Goal: Use online tool/utility: Use online tool/utility

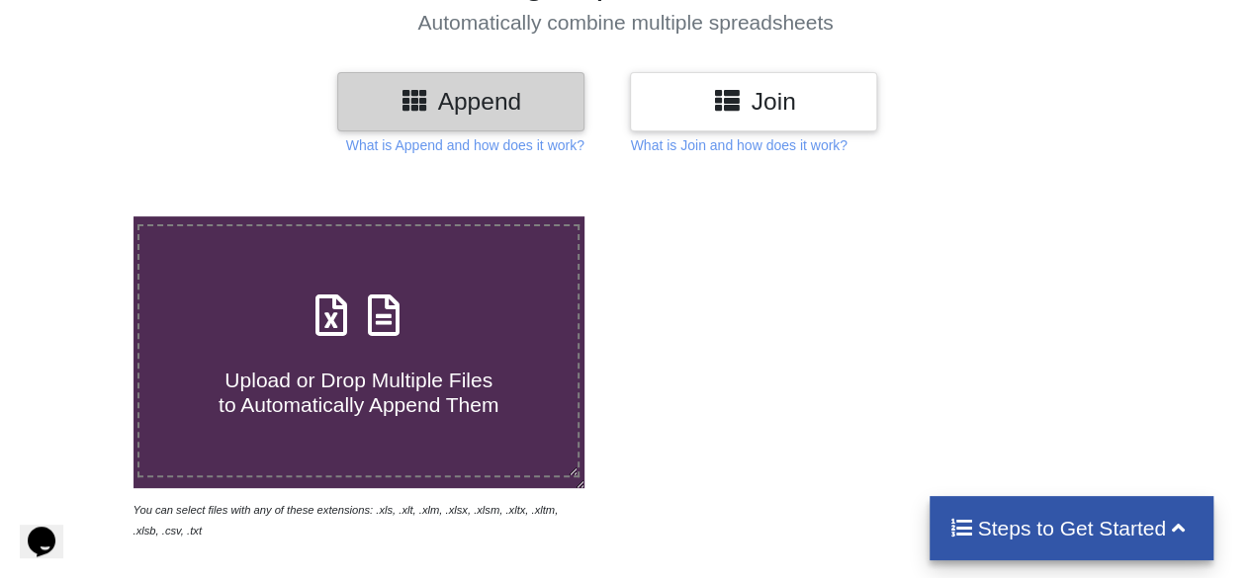
scroll to position [198, 0]
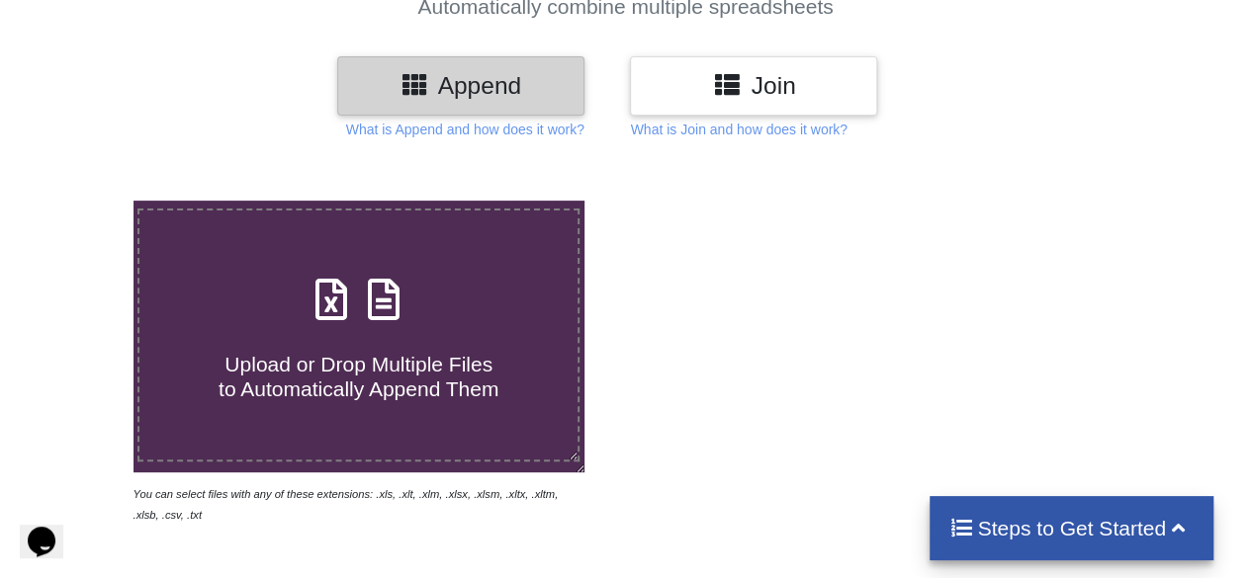
click at [407, 279] on icon at bounding box center [383, 290] width 49 height 42
click at [82, 201] on input "Upload or Drop Multiple Files to Automatically Append Them" at bounding box center [82, 201] width 0 height 0
click at [439, 355] on span "Upload or Drop Multiple Files to Automatically Append Them" at bounding box center [359, 376] width 280 height 47
click at [82, 201] on input "Upload or Drop Multiple Files to Automatically Append Them" at bounding box center [82, 201] width 0 height 0
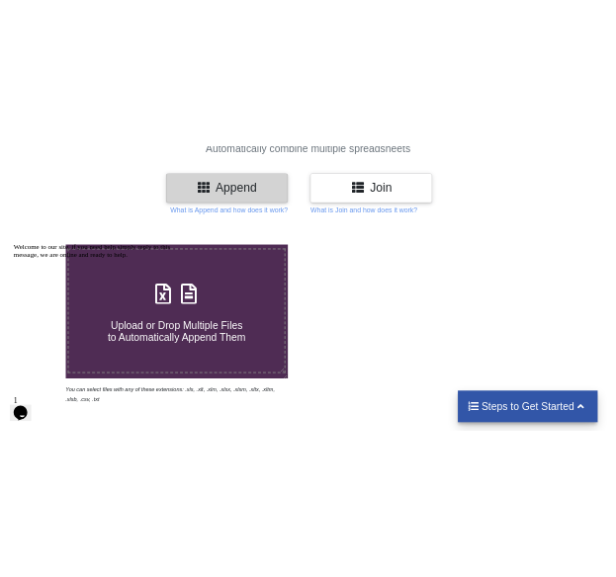
scroll to position [468, 0]
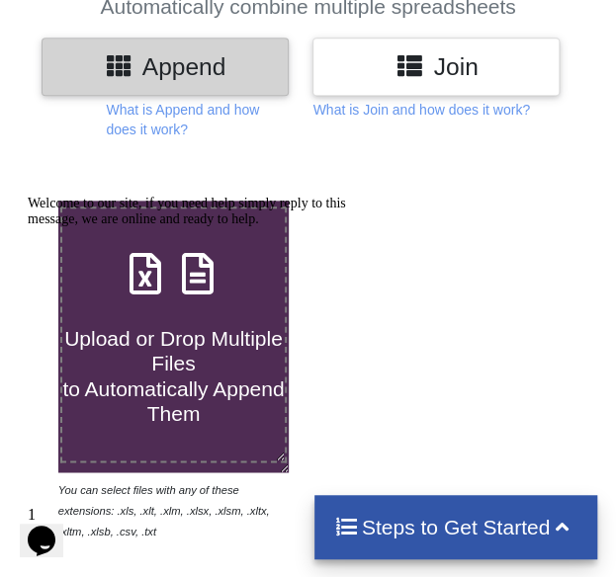
click at [191, 227] on div "Welcome to our site, if you need help simply reply to this message, we are onli…" at bounding box center [206, 212] width 356 height 32
click at [53, 196] on div at bounding box center [206, 196] width 356 height 0
click at [28, 196] on icon "Chat attention grabber" at bounding box center [28, 196] width 0 height 0
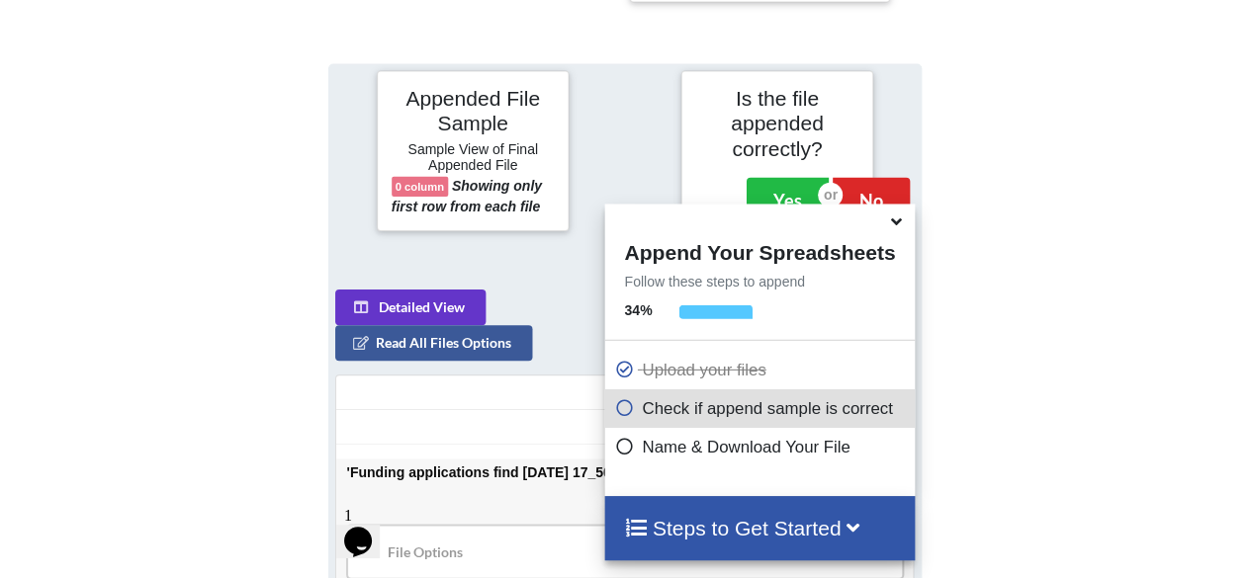
scroll to position [1117, 0]
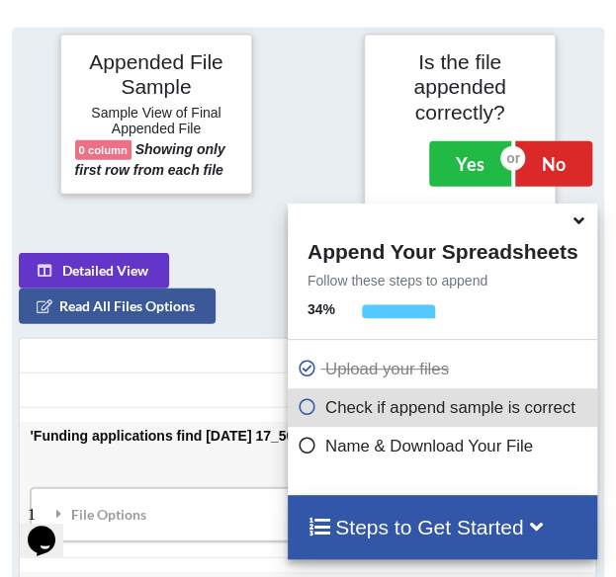
click at [299, 409] on icon at bounding box center [308, 403] width 20 height 17
click at [427, 412] on p "Check if append sample is correct" at bounding box center [445, 407] width 295 height 25
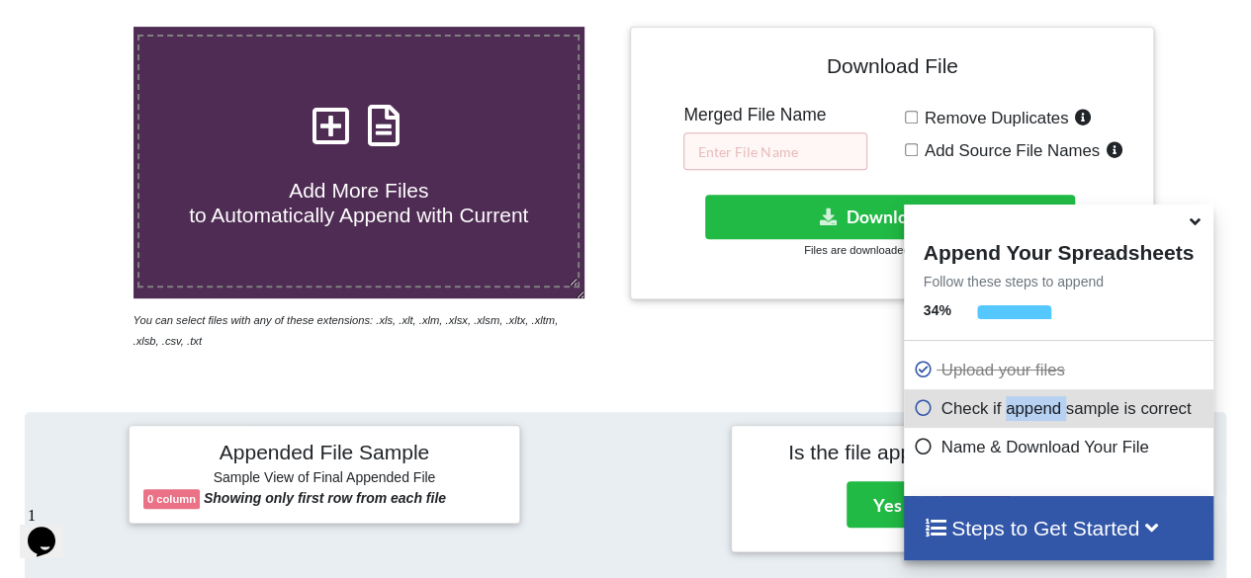
scroll to position [326, 0]
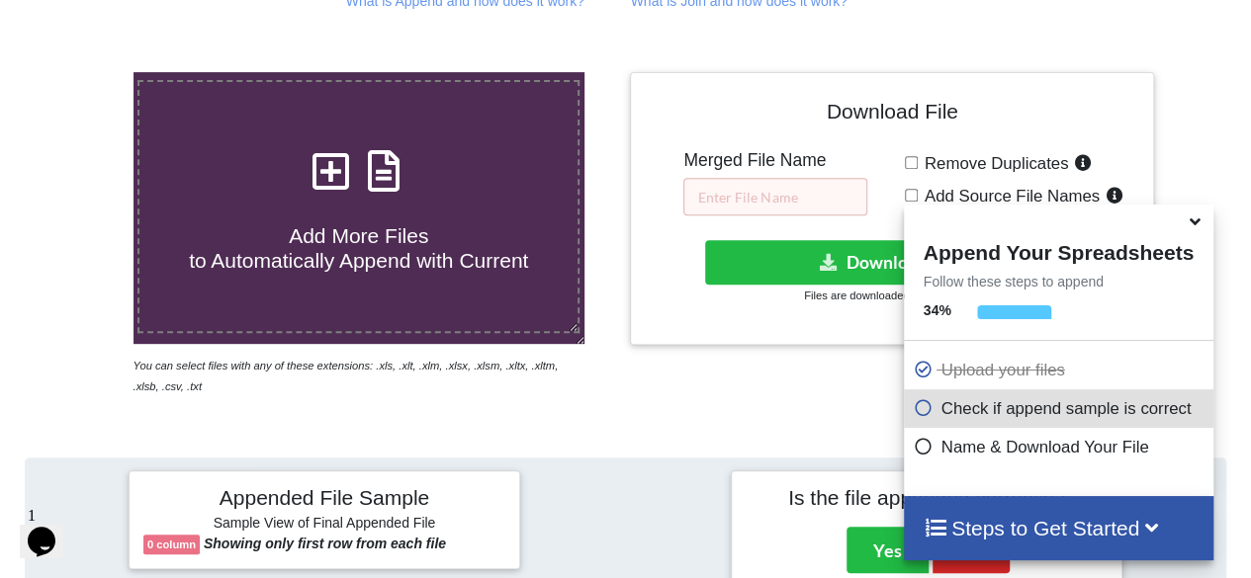
click at [1194, 221] on icon at bounding box center [1194, 219] width 21 height 18
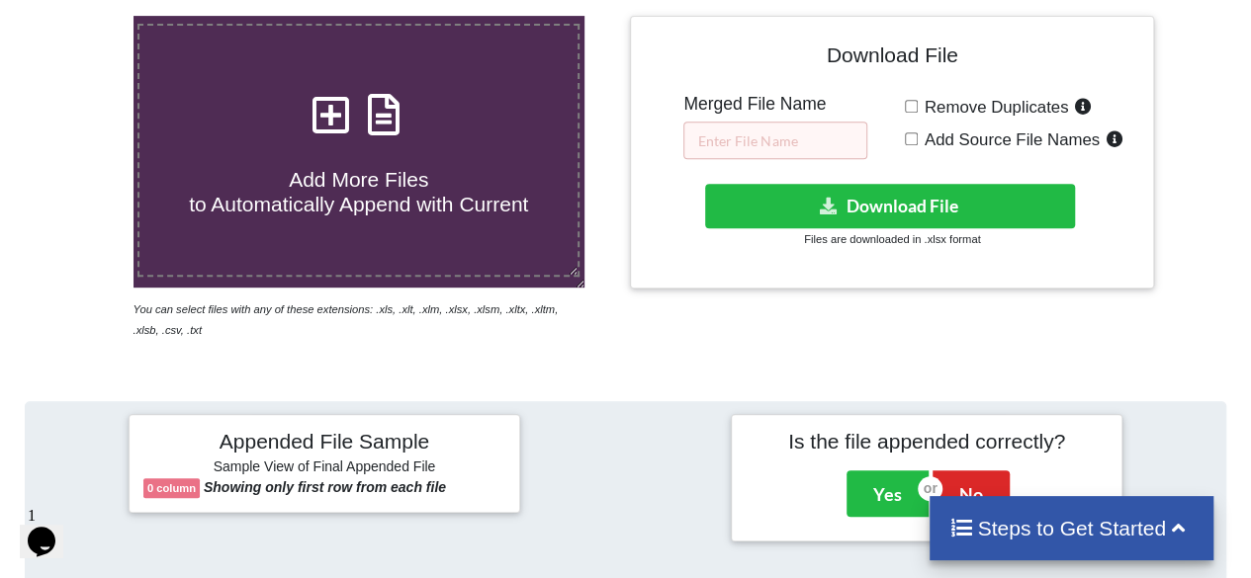
scroll to position [524, 0]
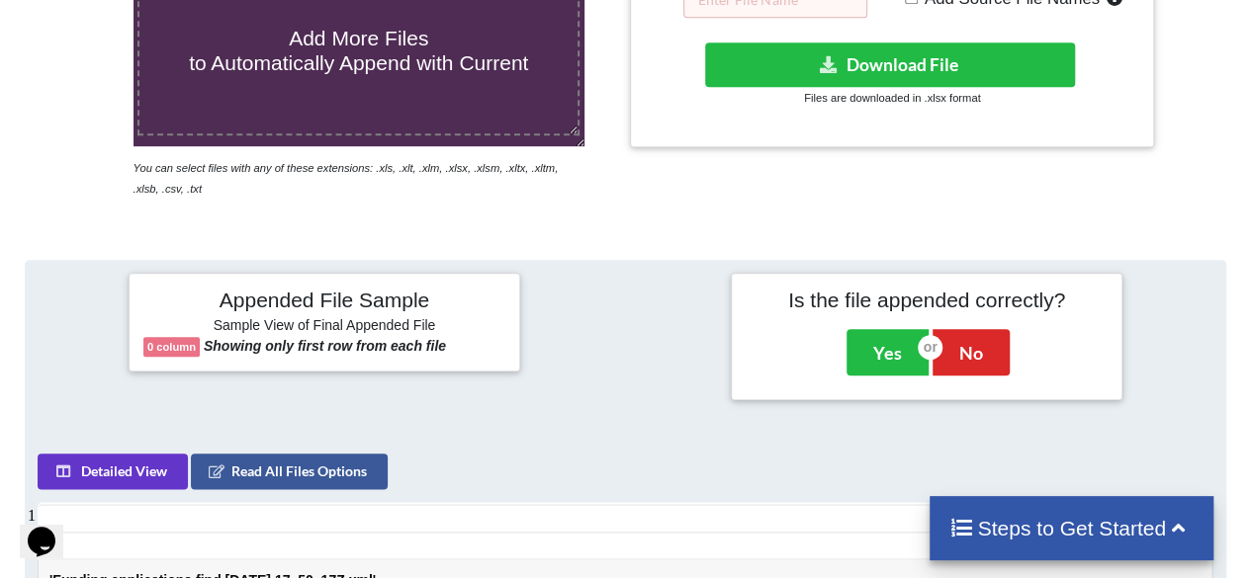
click at [368, 317] on h6 "Sample View of Final Appended File" at bounding box center [324, 327] width 362 height 20
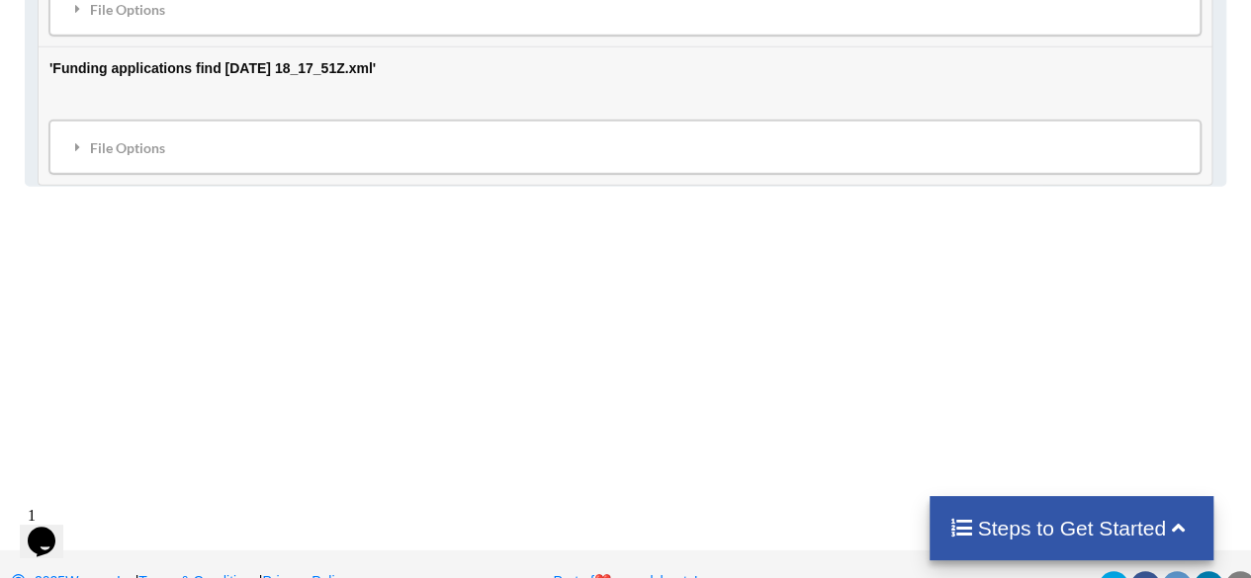
scroll to position [2588, 0]
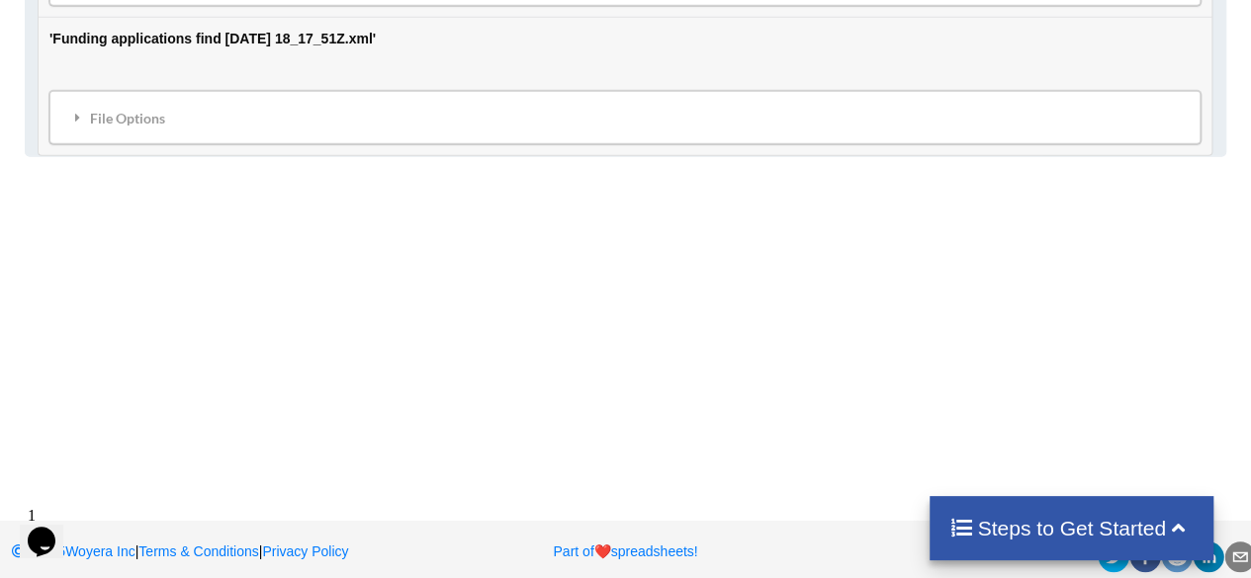
click at [1082, 529] on h4 "Steps to Get Started" at bounding box center [1071, 528] width 244 height 25
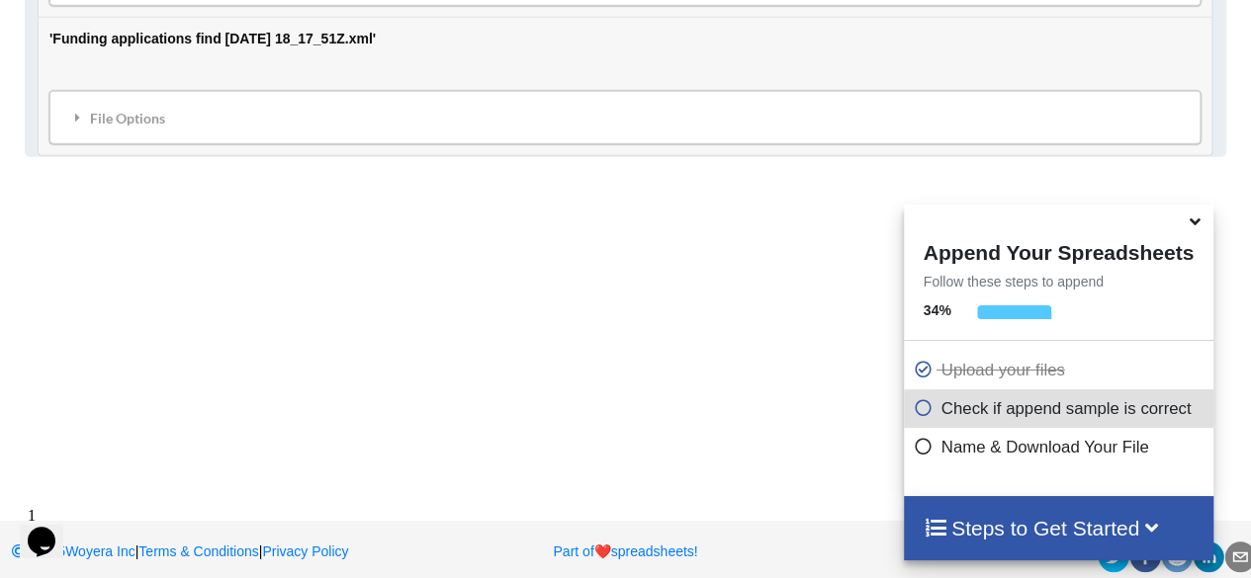
click at [1049, 537] on h4 "Steps to Get Started" at bounding box center [1058, 528] width 270 height 25
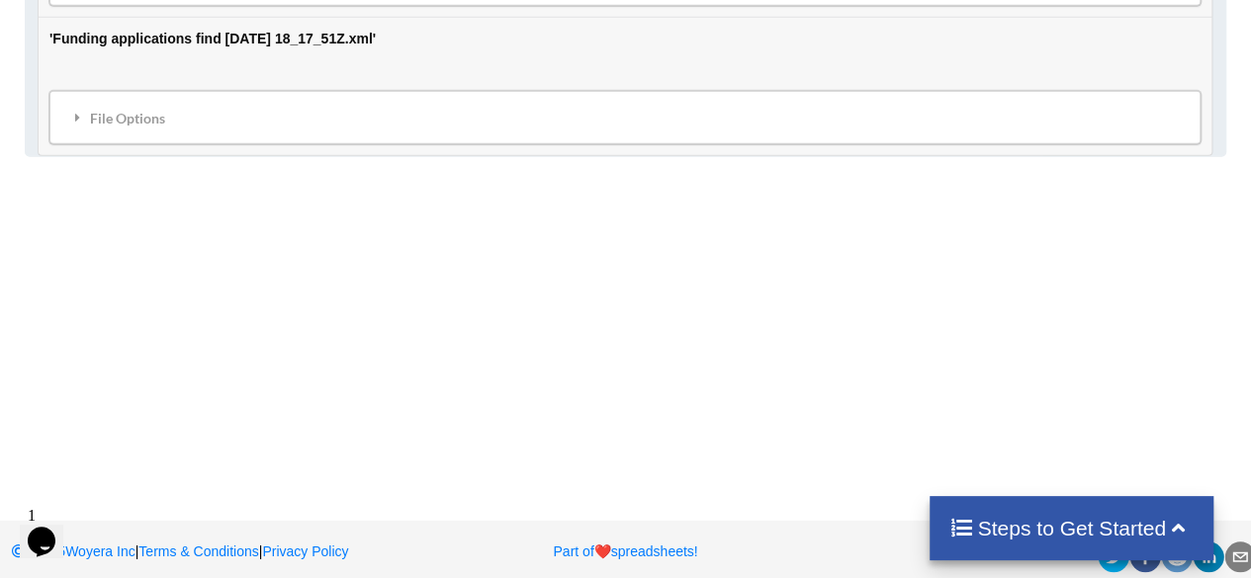
click at [1049, 537] on h4 "Steps to Get Started" at bounding box center [1071, 528] width 244 height 25
